Goal: Navigation & Orientation: Find specific page/section

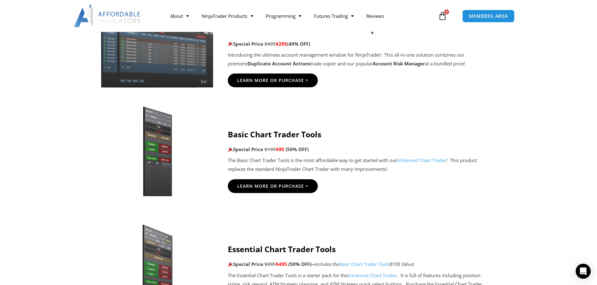
scroll to position [344, 0]
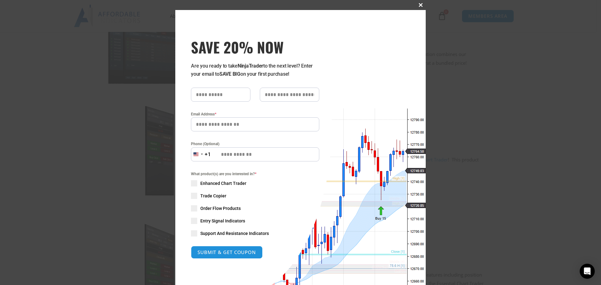
click at [419, 7] on button "Close this module" at bounding box center [421, 5] width 10 height 10
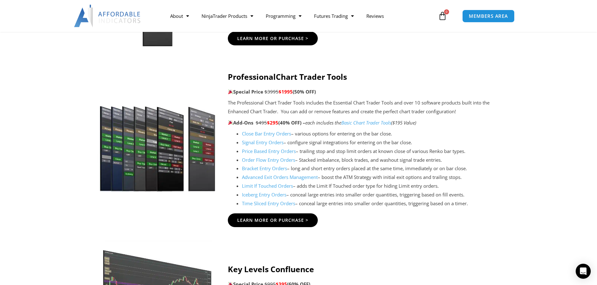
scroll to position [626, 0]
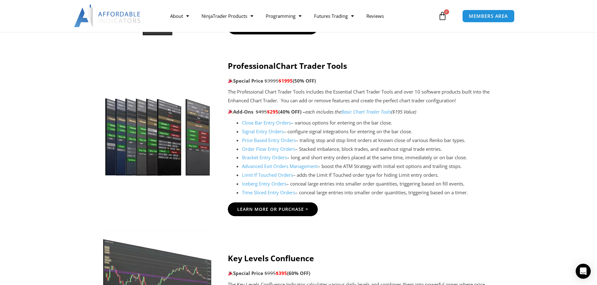
click at [250, 147] on link "Order Flow Entry Orders" at bounding box center [268, 149] width 53 height 6
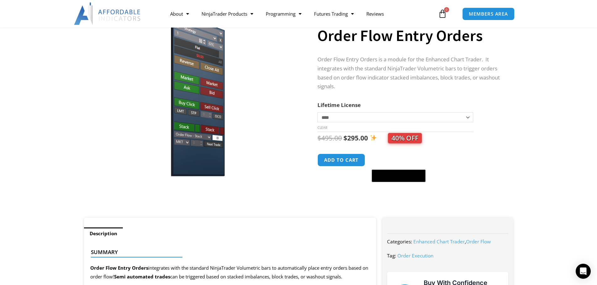
scroll to position [31, 0]
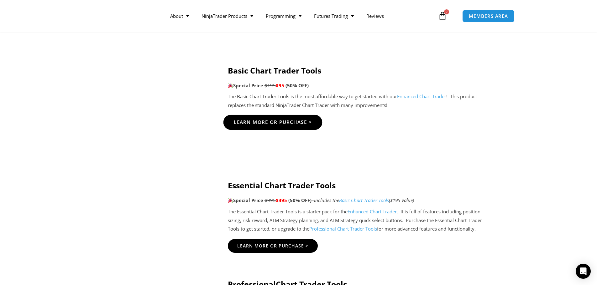
scroll to position [407, 0]
